Goal: Task Accomplishment & Management: Manage account settings

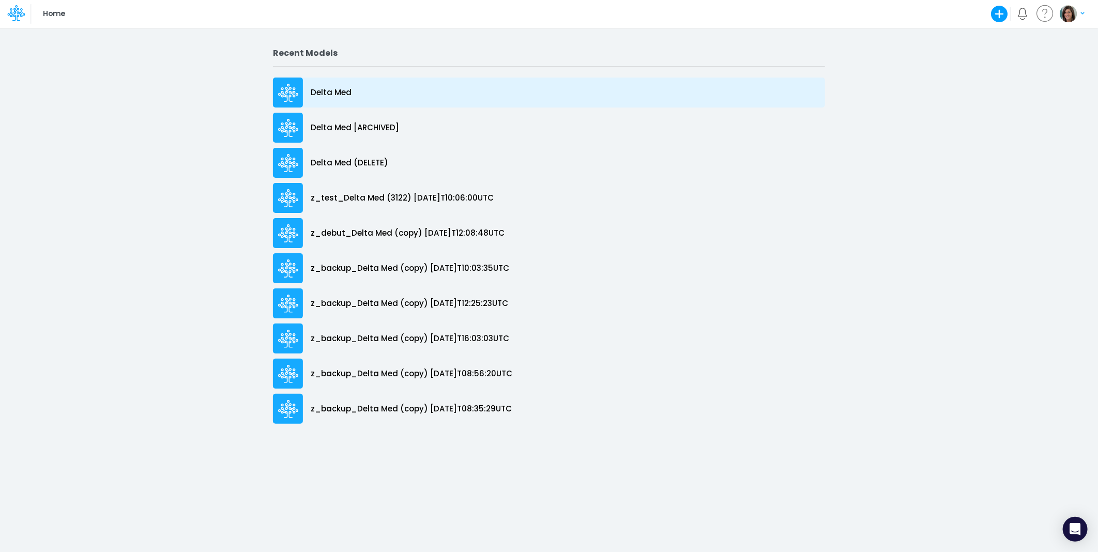
click at [345, 92] on p "Delta Med" at bounding box center [331, 93] width 41 height 12
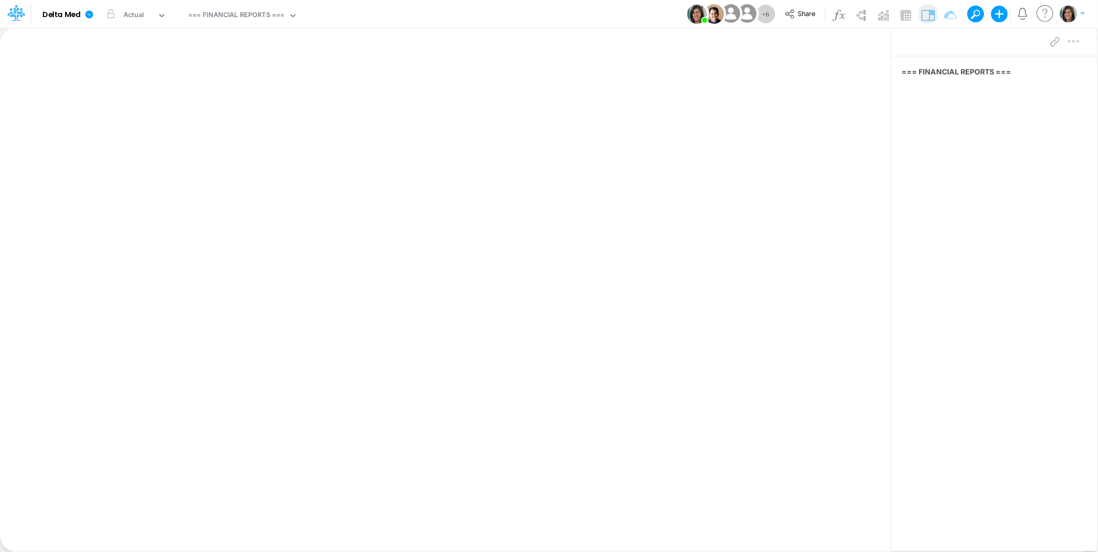
click at [581, 12] on div "Model Delta Med Edit model settings Duplicate Import QuickBooks QuickBooks Onli…" at bounding box center [549, 14] width 988 height 28
click at [394, 17] on div "Model Delta Med Edit model settings Duplicate Import QuickBooks QuickBooks Onli…" at bounding box center [549, 14] width 988 height 28
click at [1068, 16] on img "button" at bounding box center [1068, 13] width 17 height 17
click at [1019, 86] on button "Log out" at bounding box center [1029, 85] width 111 height 16
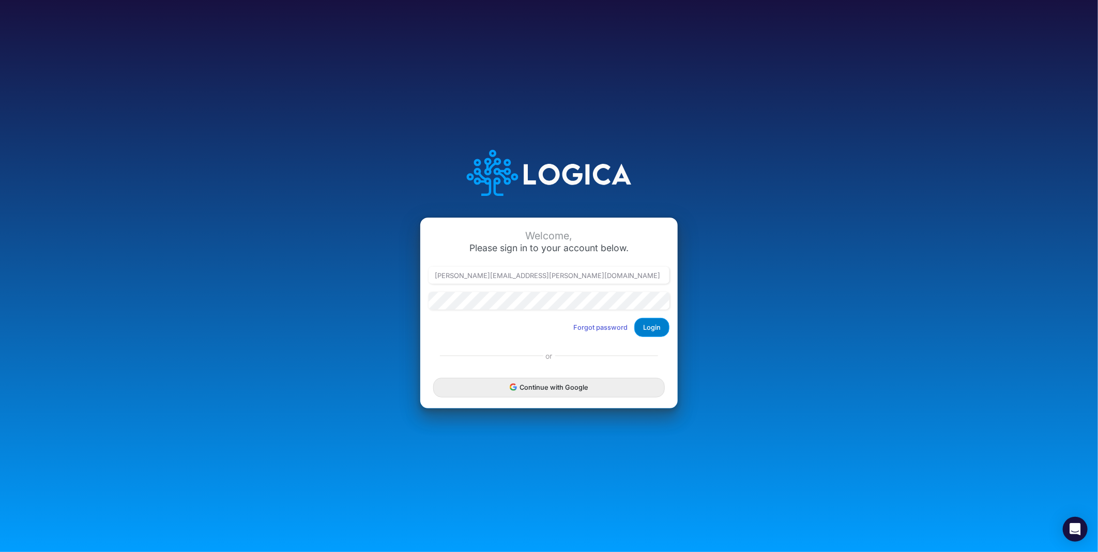
click at [662, 327] on button "Login" at bounding box center [651, 327] width 35 height 19
